Goal: Check status: Check status

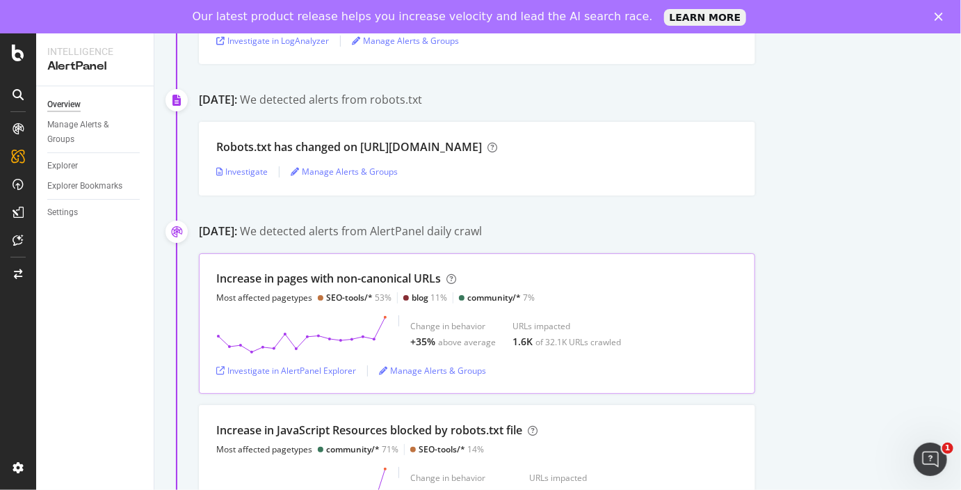
scroll to position [720, 0]
